Goal: Transaction & Acquisition: Purchase product/service

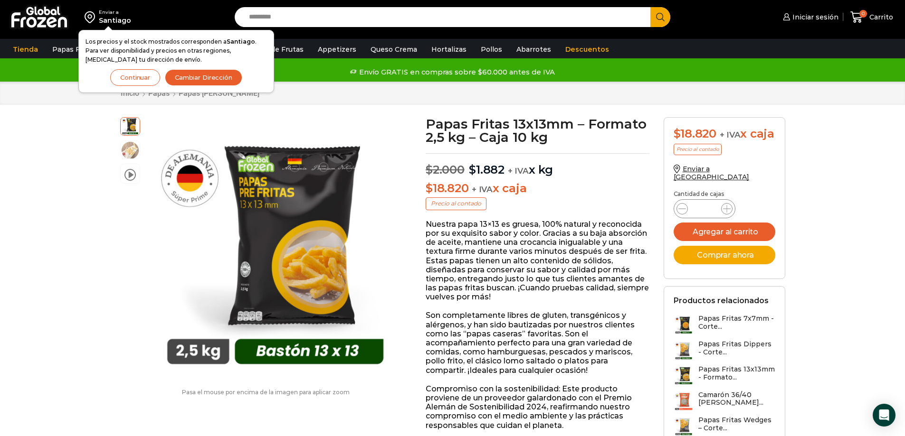
click at [139, 82] on button "Continuar" at bounding box center [135, 77] width 50 height 17
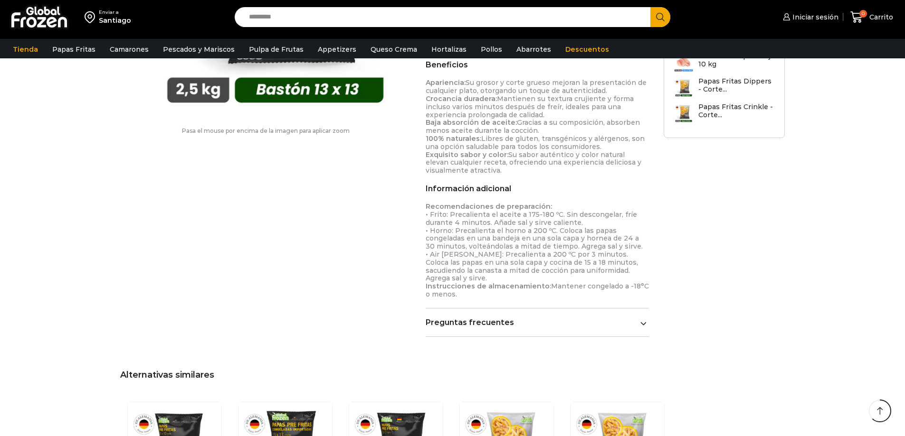
scroll to position [760, 0]
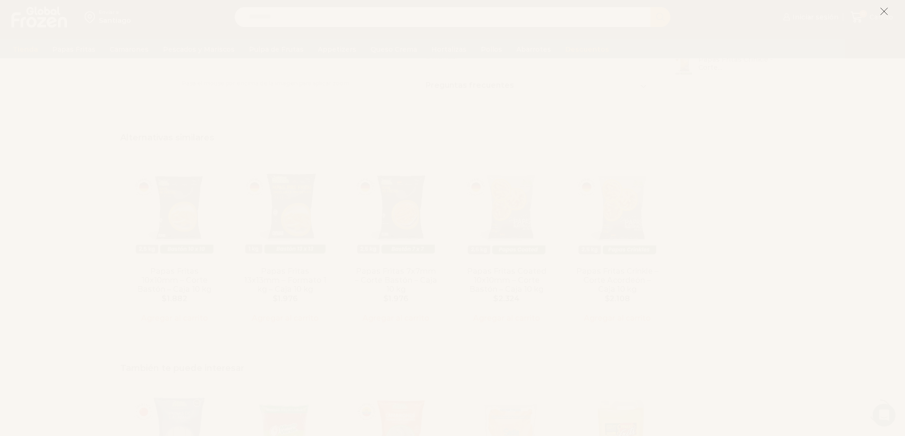
click at [884, 11] on icon at bounding box center [883, 11] width 9 height 9
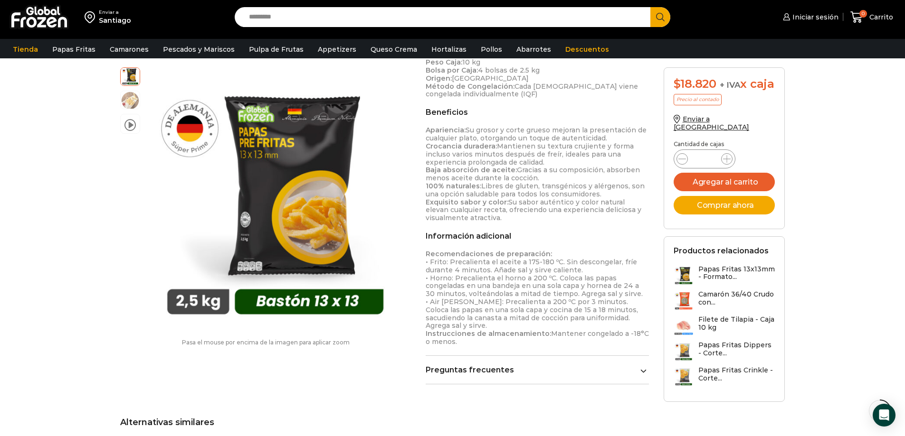
scroll to position [238, 0]
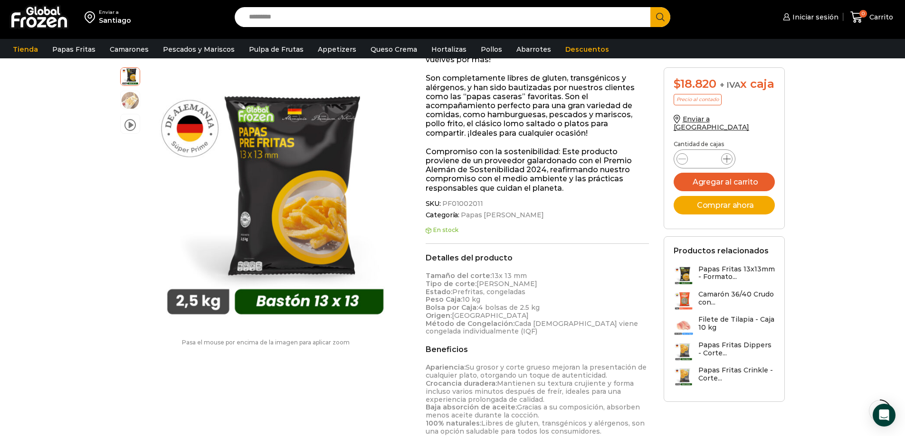
click at [725, 163] on icon at bounding box center [727, 159] width 8 height 8
type input "*"
click at [728, 190] on button "Agregar al carrito" at bounding box center [724, 182] width 102 height 19
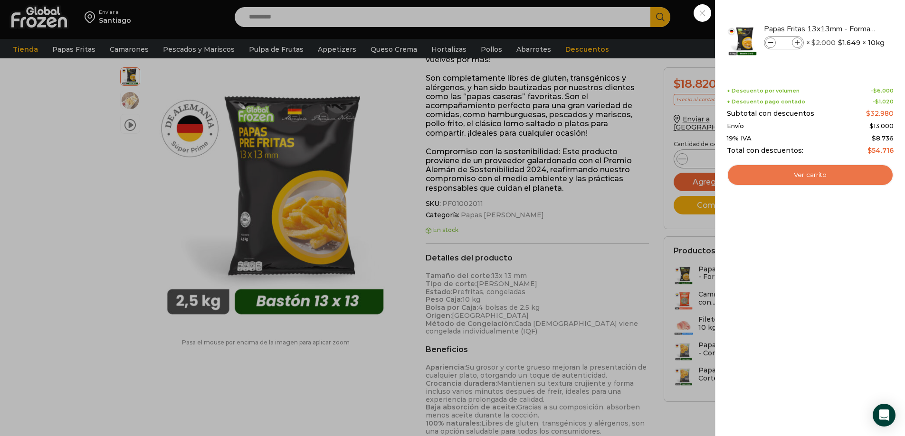
click at [815, 175] on link "Ver carrito" at bounding box center [810, 175] width 167 height 22
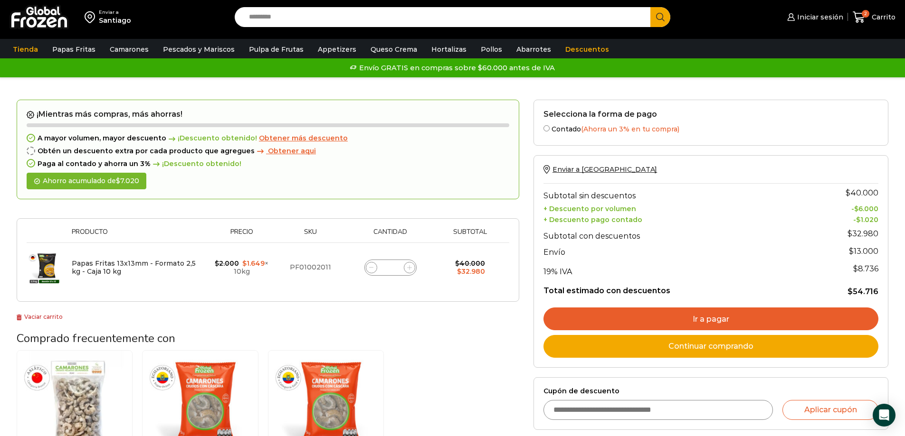
click at [411, 270] on icon at bounding box center [409, 267] width 4 height 4
type input "*"
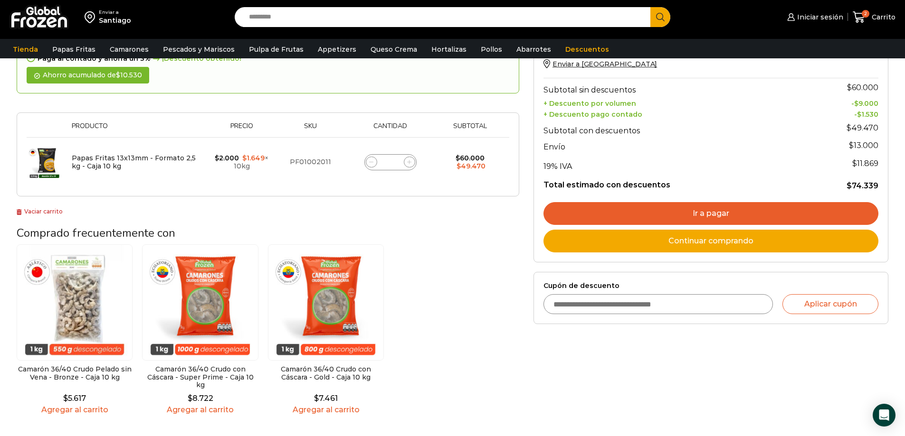
scroll to position [237, 0]
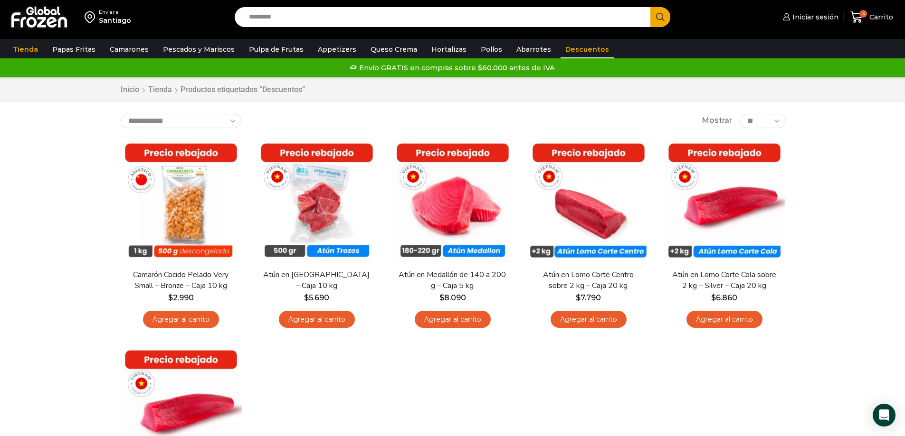
scroll to position [47, 0]
